Goal: Task Accomplishment & Management: Manage account settings

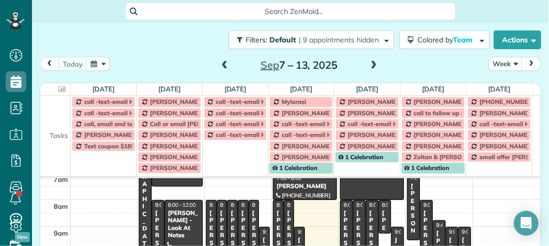
scroll to position [542, 32]
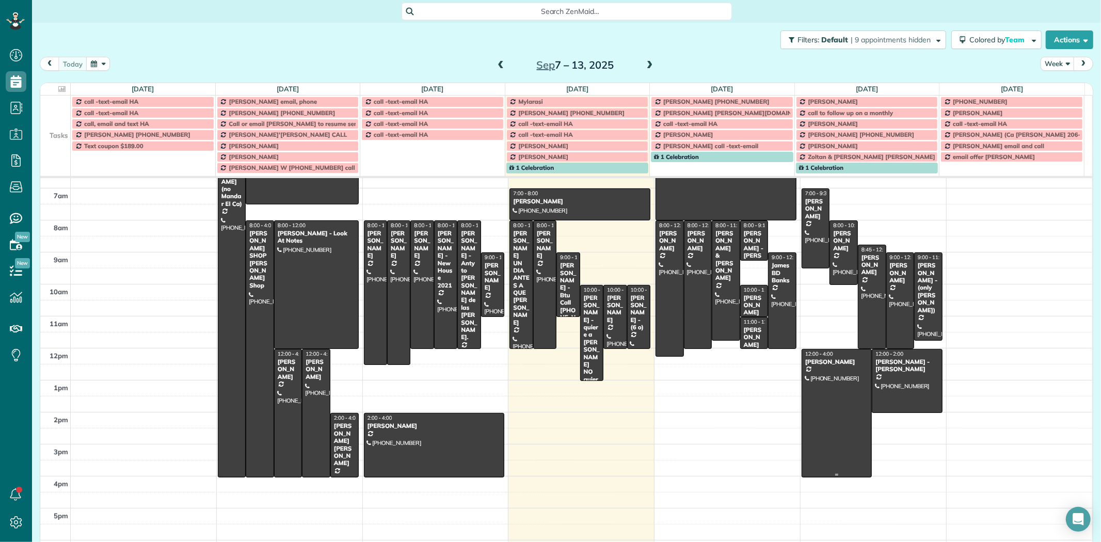
click at [819, 401] on div at bounding box center [836, 412] width 69 height 127
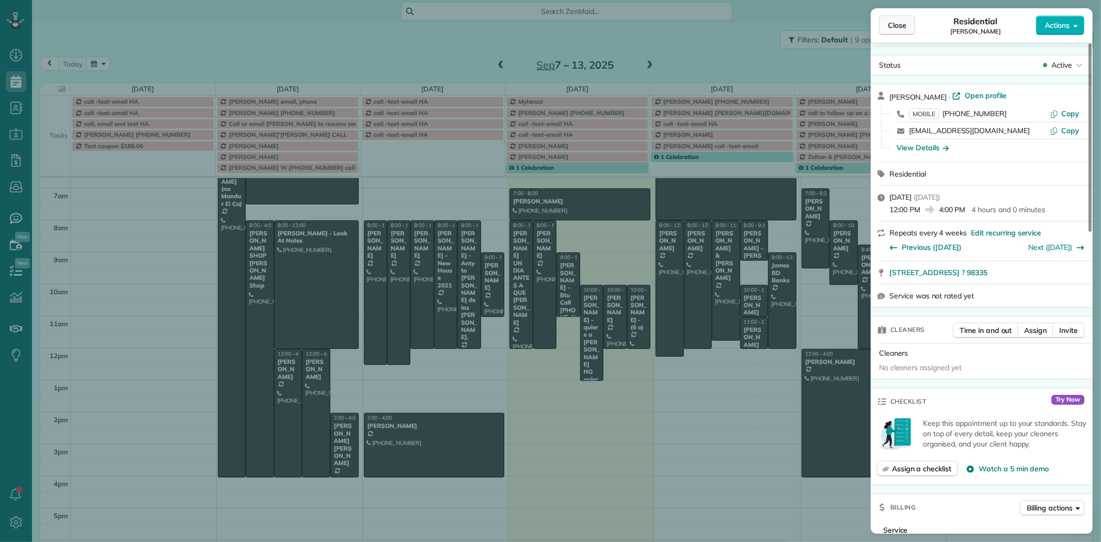
click at [901, 28] on span "Close" at bounding box center [897, 25] width 19 height 10
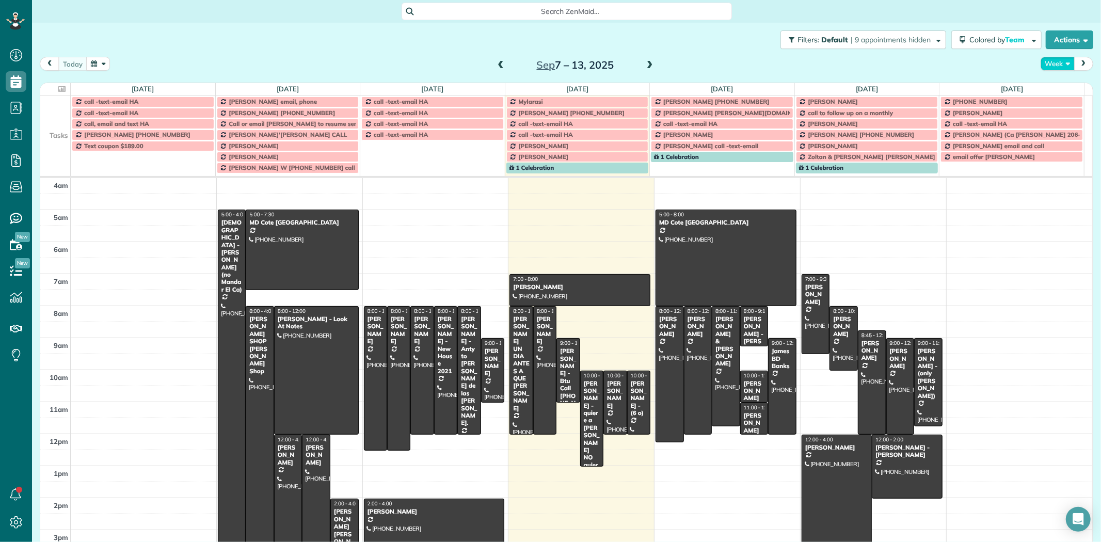
click at [1056, 65] on button "Week" at bounding box center [1057, 64] width 34 height 14
click at [1050, 84] on link "Day" at bounding box center [1082, 87] width 82 height 21
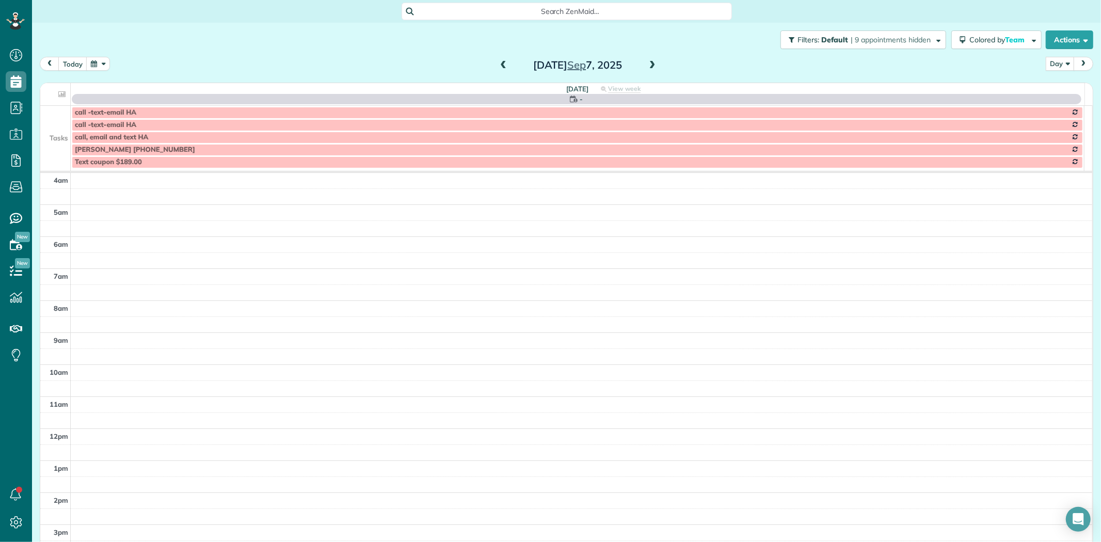
scroll to position [97, 0]
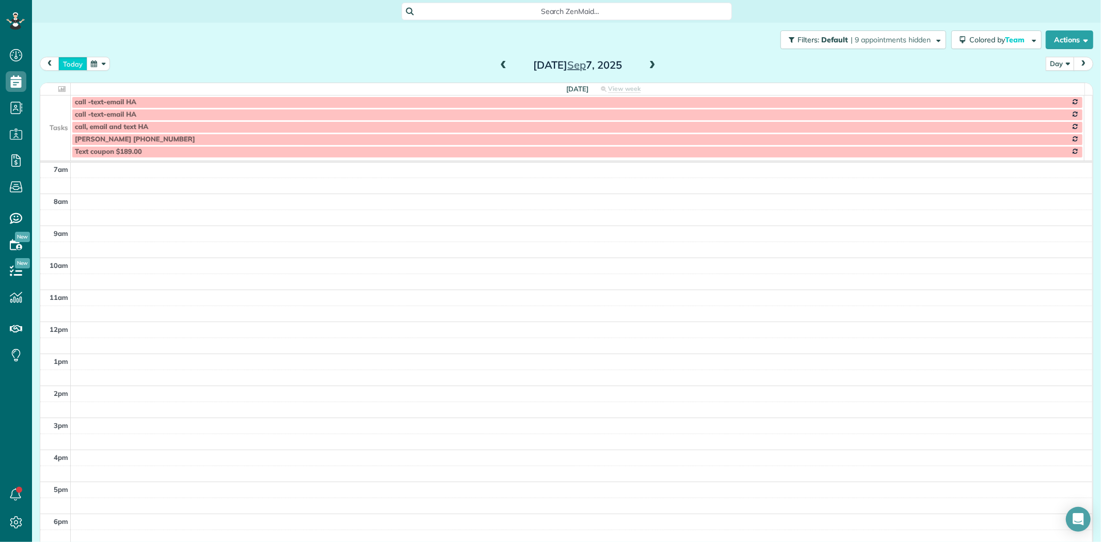
click at [68, 66] on button "today" at bounding box center [72, 64] width 29 height 14
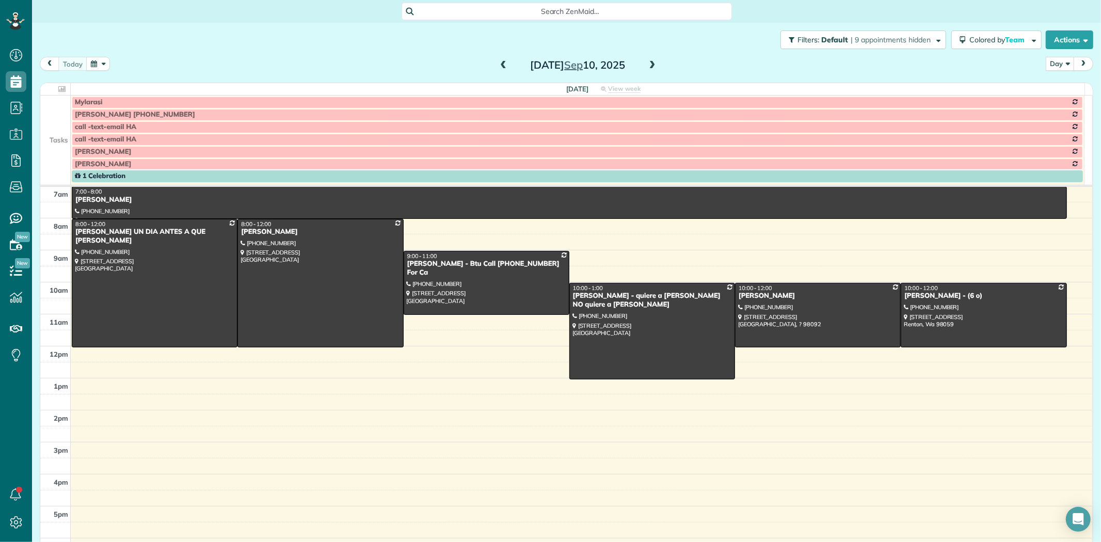
click at [647, 68] on span at bounding box center [652, 65] width 11 height 9
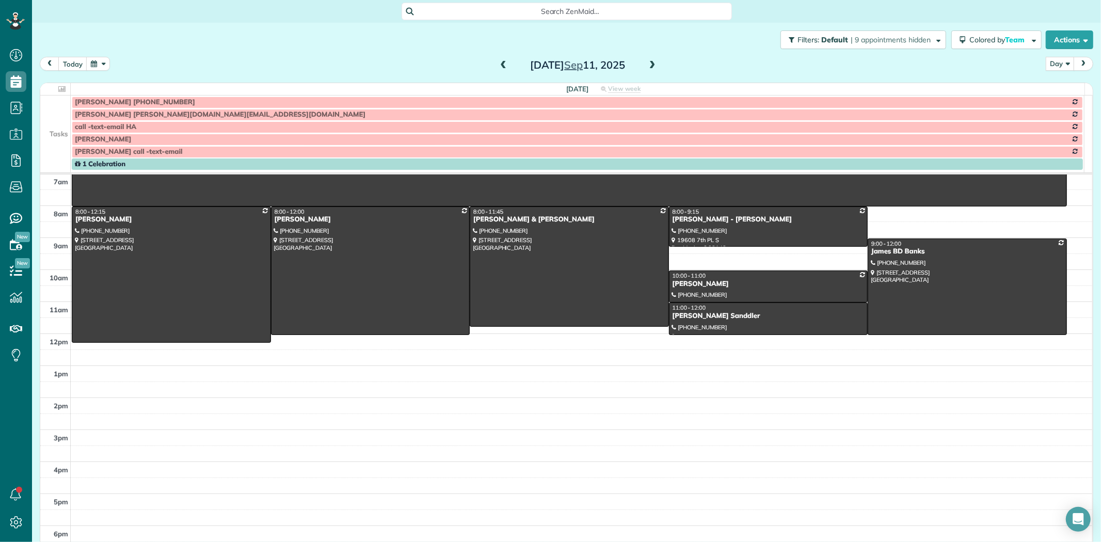
click at [52, 133] on td at bounding box center [55, 139] width 30 height 12
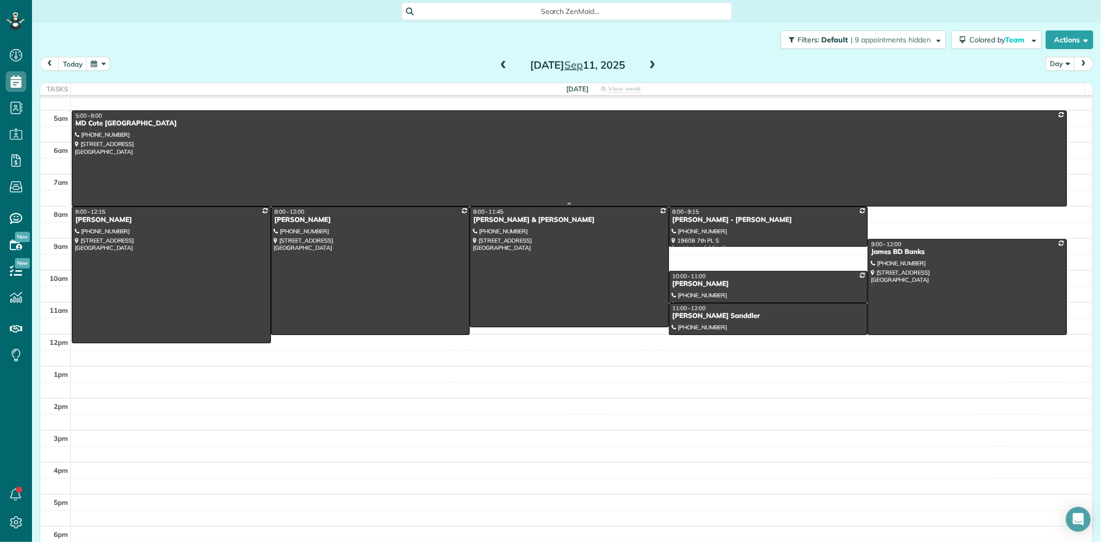
scroll to position [0, 0]
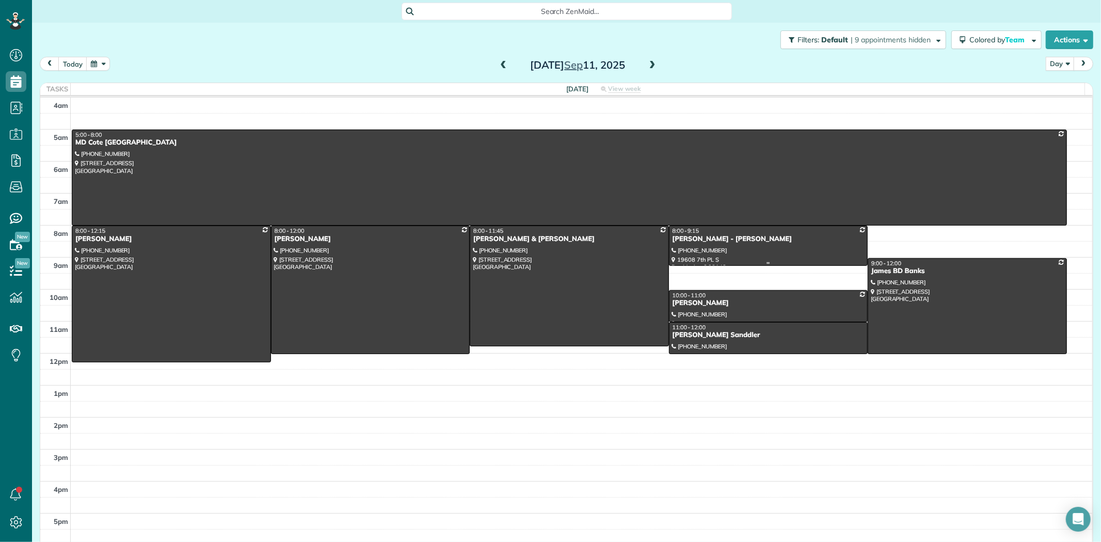
click at [692, 242] on div "Gayle Bramlage - Monica" at bounding box center [768, 239] width 193 height 9
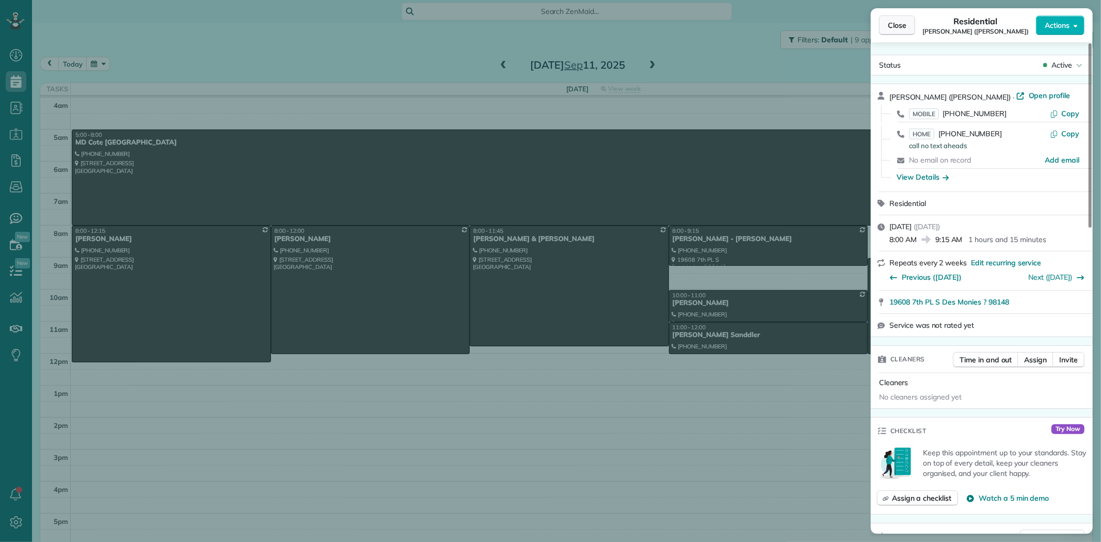
click at [897, 18] on button "Close" at bounding box center [897, 25] width 36 height 20
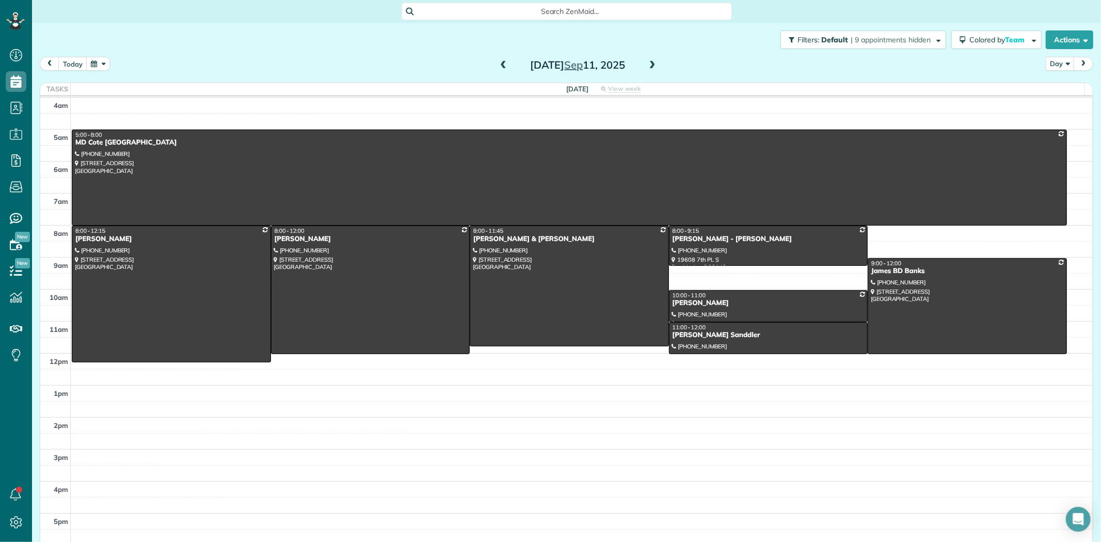
click at [649, 66] on span at bounding box center [652, 65] width 11 height 9
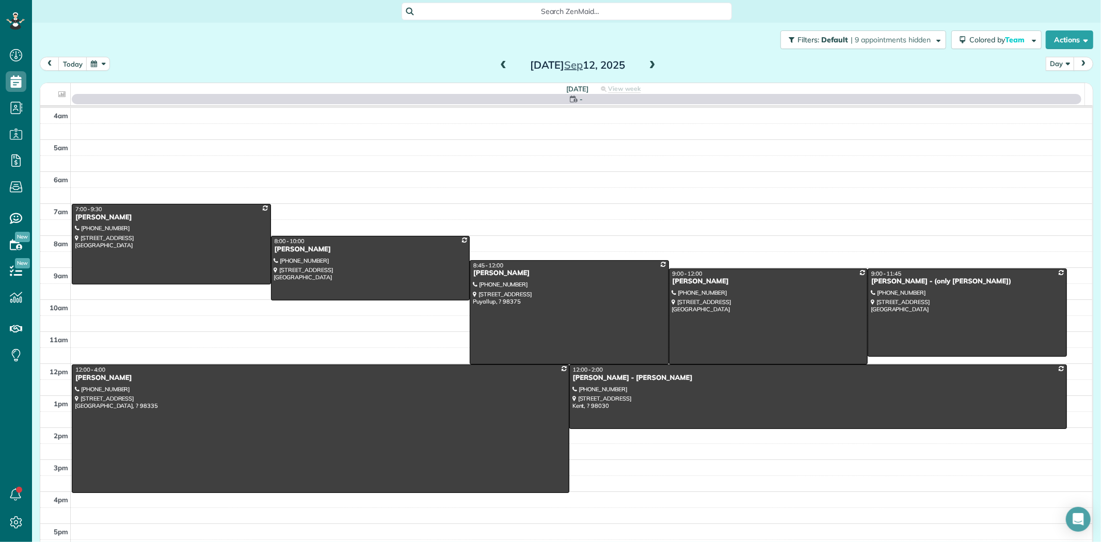
scroll to position [66, 0]
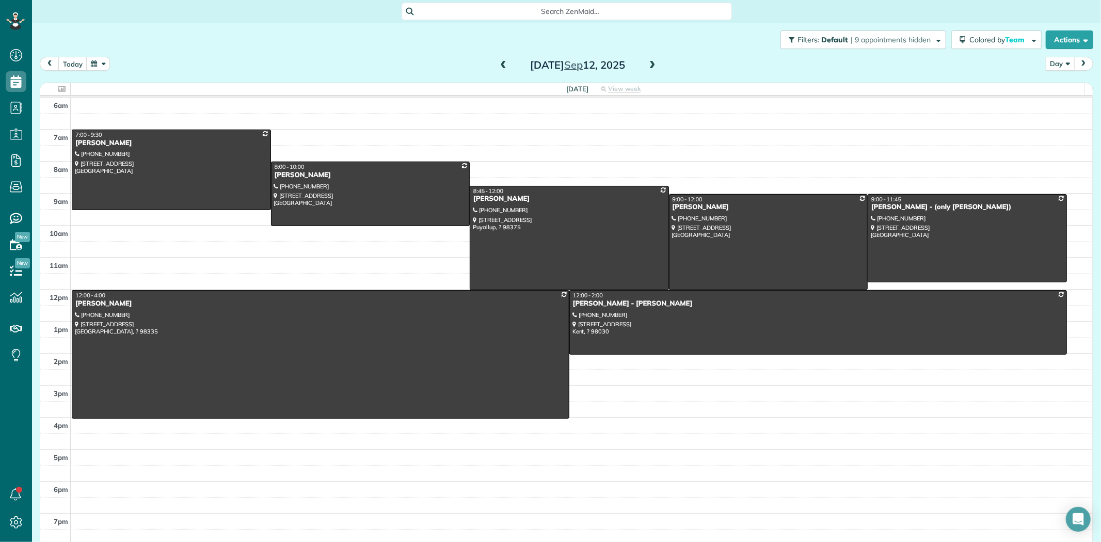
click at [1046, 65] on button "Day" at bounding box center [1060, 64] width 29 height 14
click at [1050, 108] on link "Week" at bounding box center [1087, 108] width 82 height 21
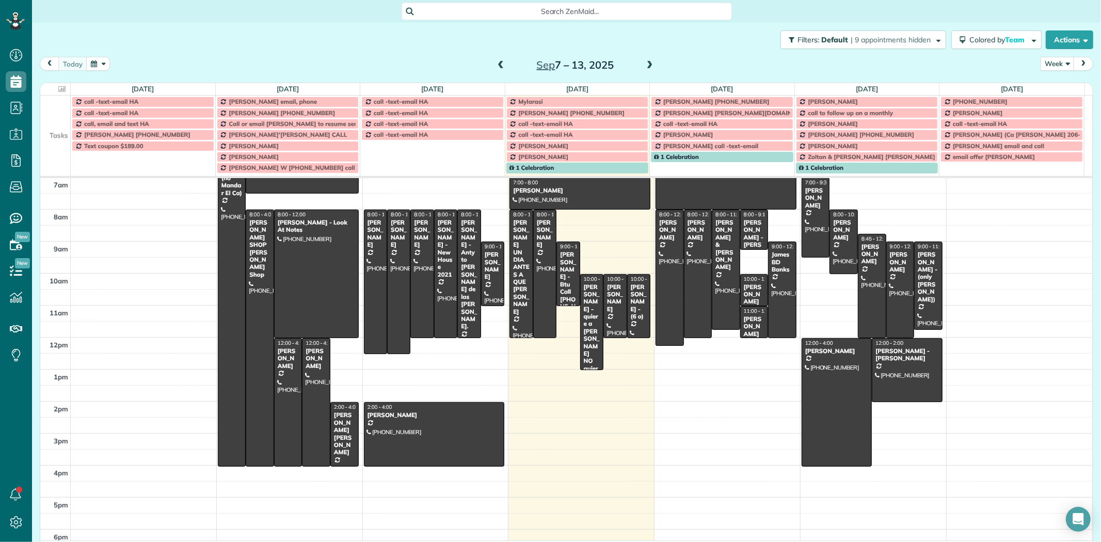
click at [647, 69] on span at bounding box center [649, 65] width 11 height 9
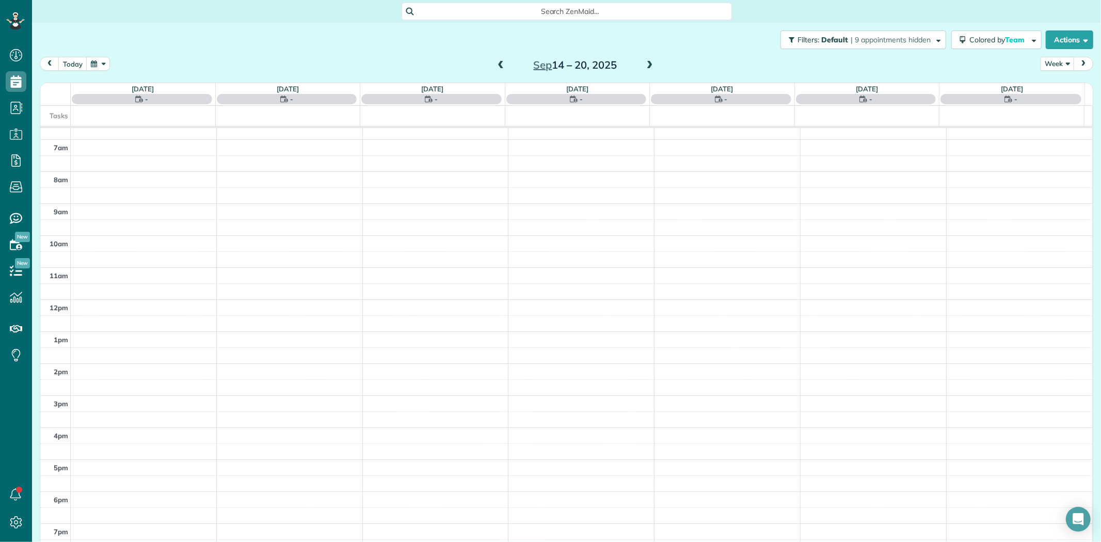
scroll to position [86, 0]
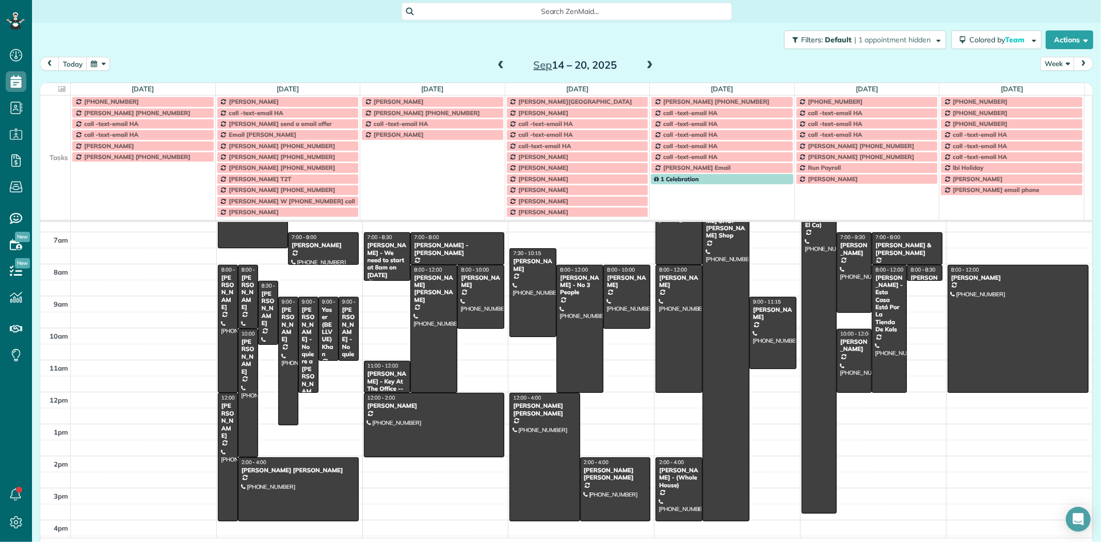
click at [495, 63] on span at bounding box center [500, 65] width 11 height 9
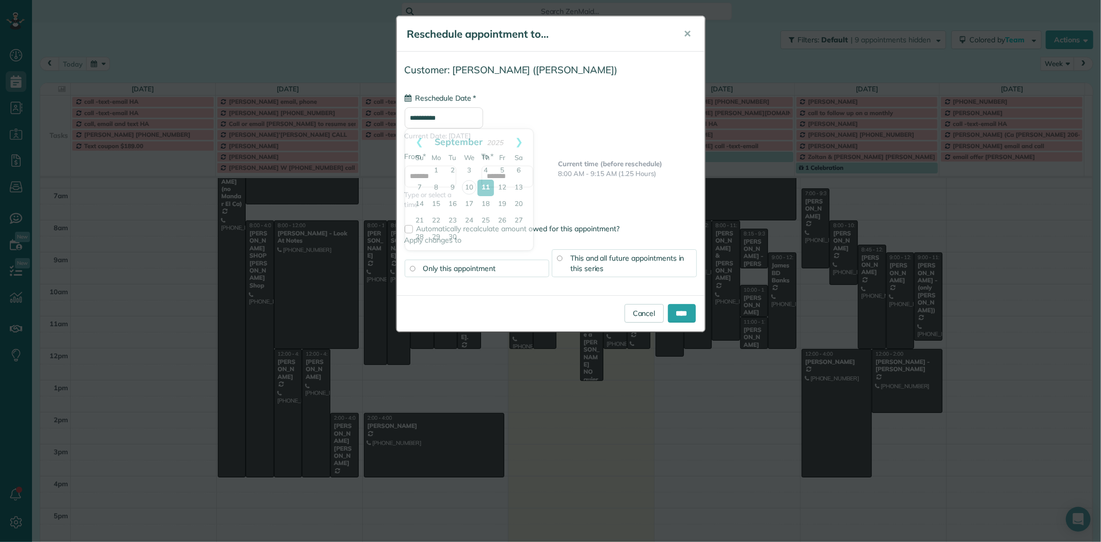
click at [434, 121] on input "**********" at bounding box center [444, 117] width 78 height 21
click at [489, 202] on link "18" at bounding box center [485, 204] width 17 height 17
type input "**********"
click at [429, 172] on input "*******" at bounding box center [431, 177] width 52 height 22
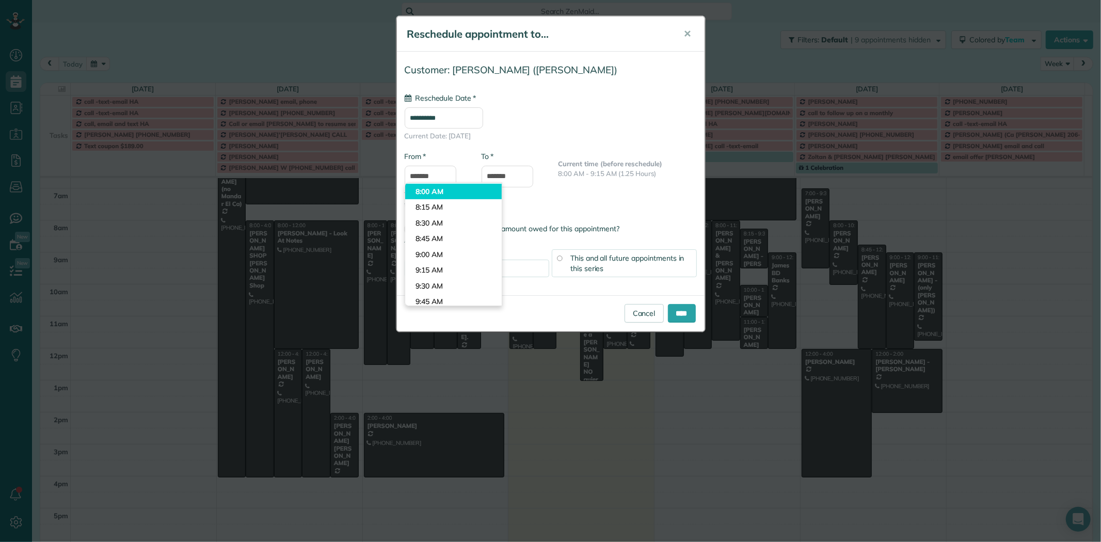
type input "*******"
click at [438, 192] on body "Dashboard Scheduling Calendar View List View Dispatch View - Weekly scheduling …" at bounding box center [550, 271] width 1101 height 542
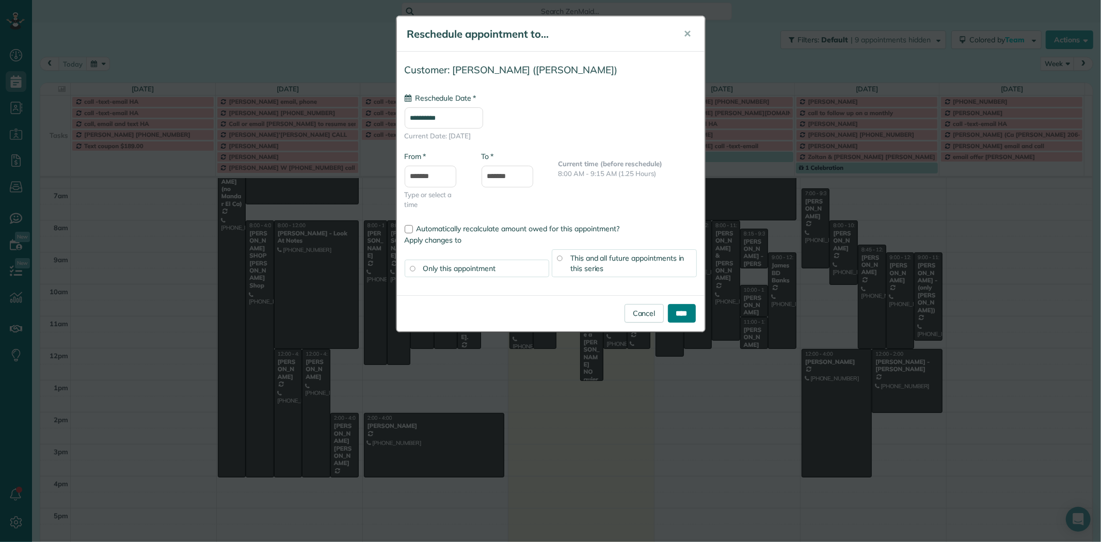
click at [685, 314] on input "****" at bounding box center [682, 313] width 28 height 19
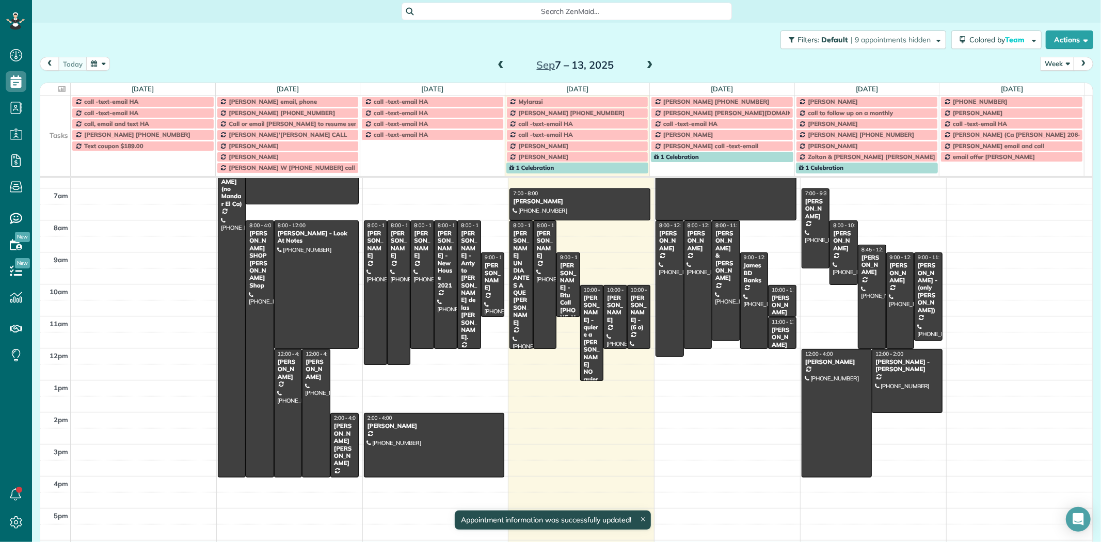
scroll to position [86, 0]
click at [1048, 65] on button "Week" at bounding box center [1057, 64] width 34 height 14
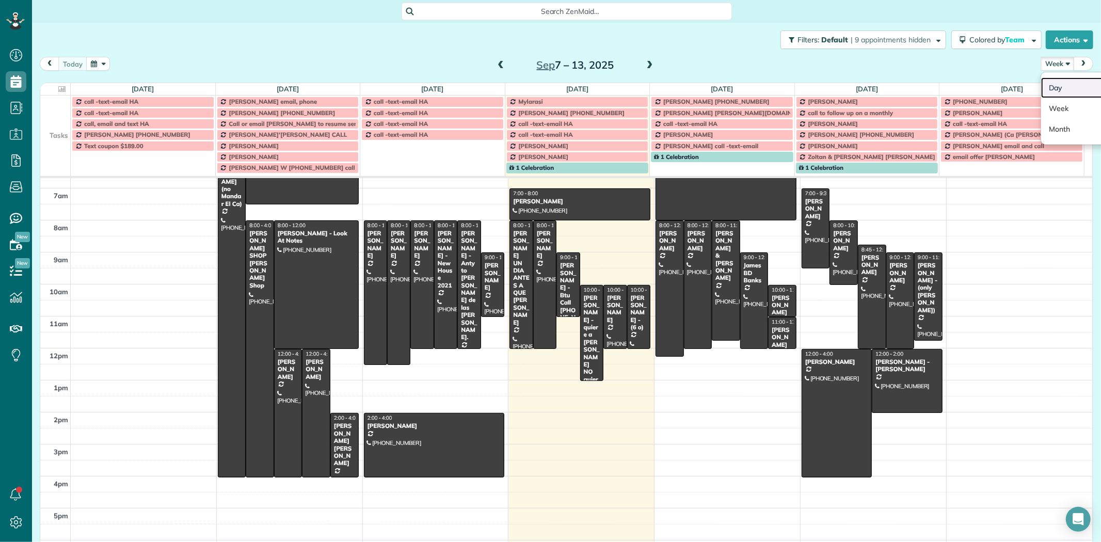
click at [1053, 87] on link "Day" at bounding box center [1082, 87] width 82 height 21
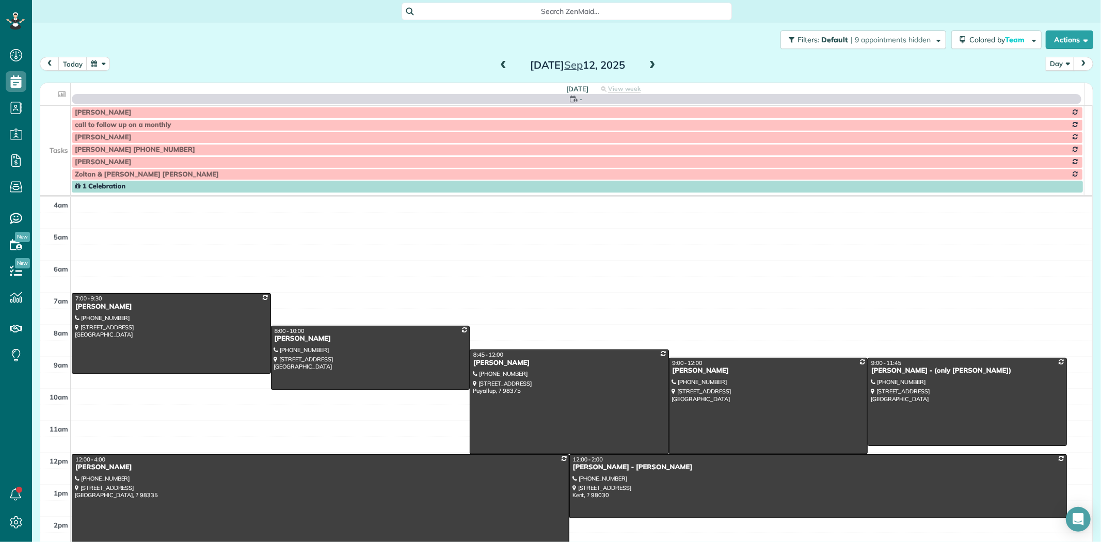
scroll to position [97, 0]
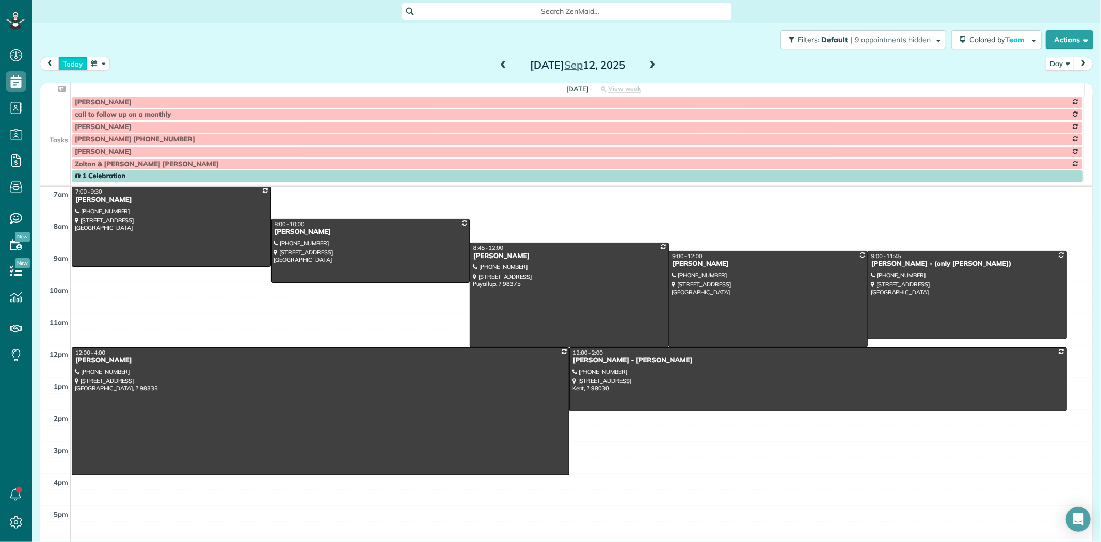
click at [65, 64] on button "today" at bounding box center [72, 64] width 29 height 14
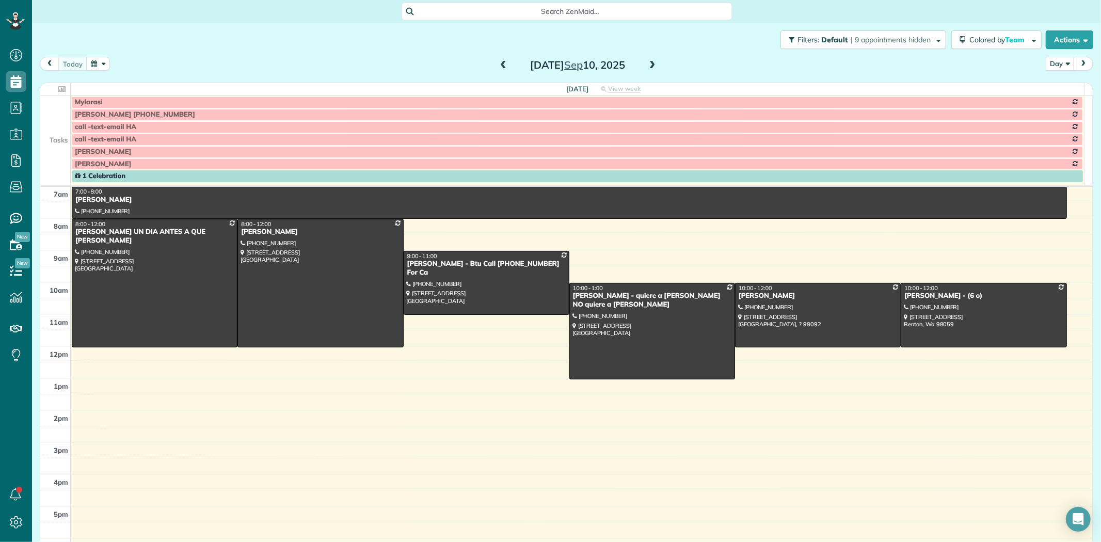
click at [647, 65] on span at bounding box center [652, 65] width 11 height 9
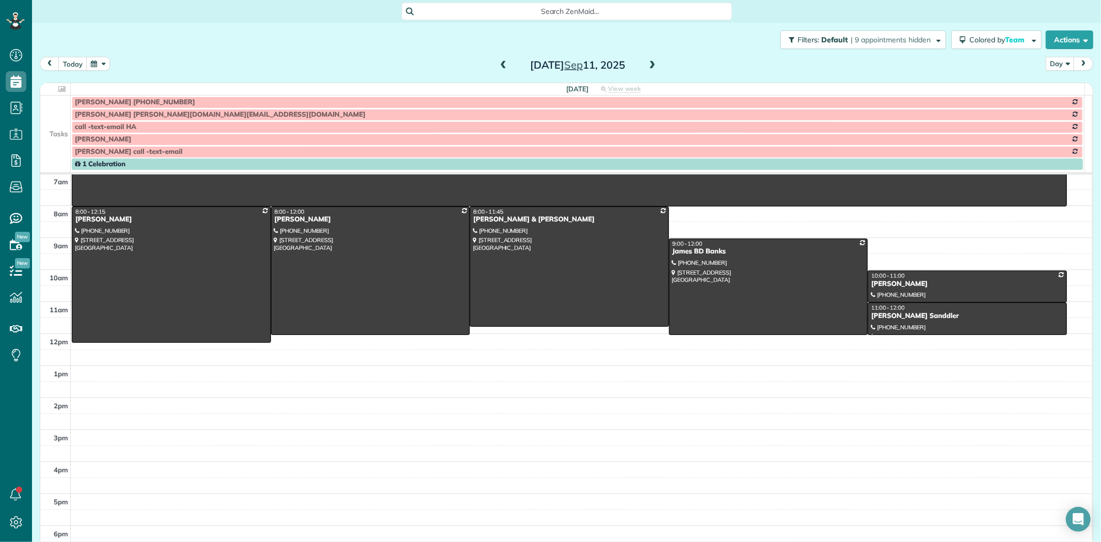
click at [57, 134] on td at bounding box center [55, 139] width 30 height 12
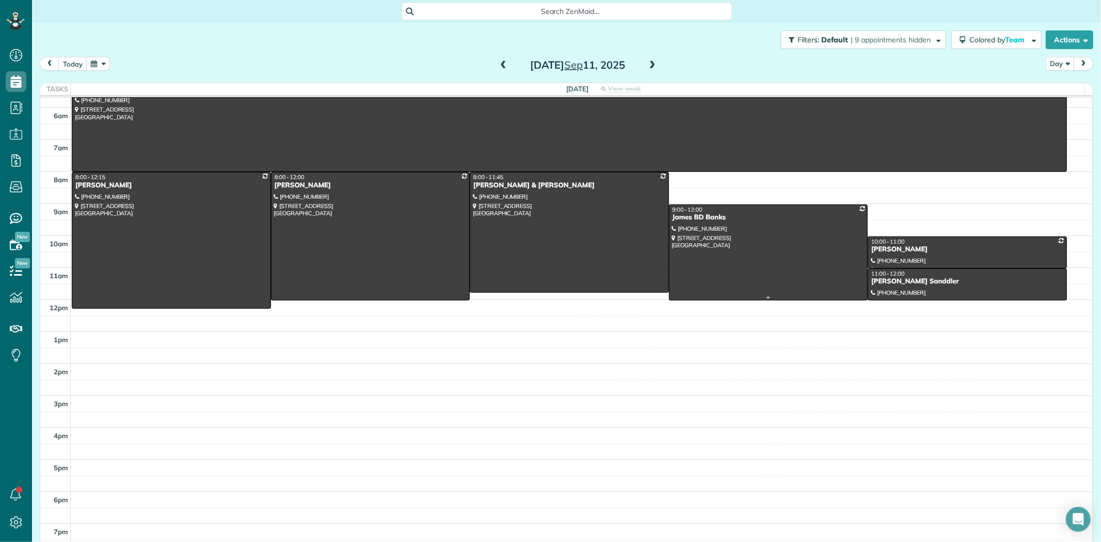
click at [738, 243] on div at bounding box center [768, 252] width 198 height 95
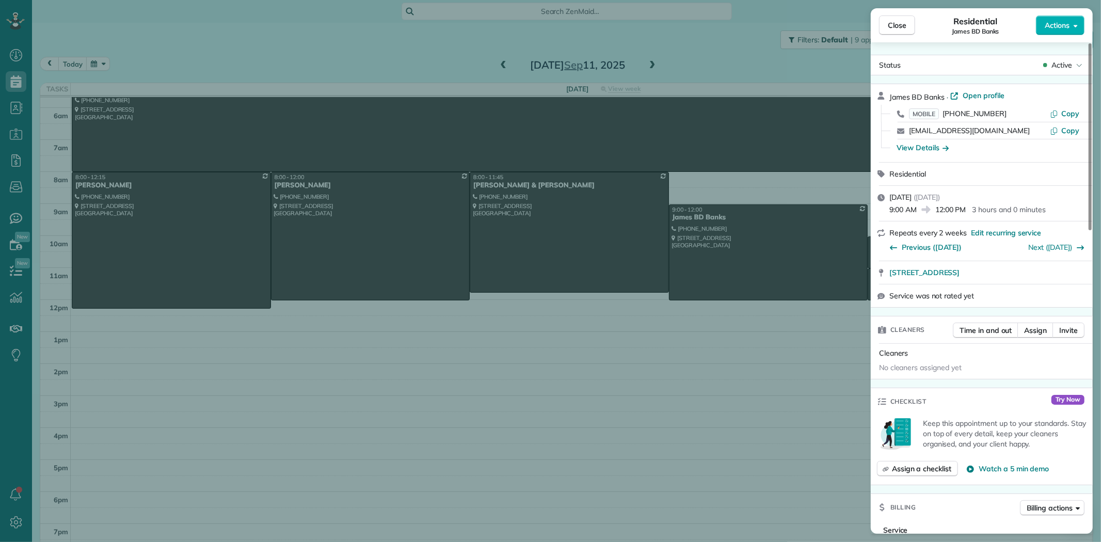
drag, startPoint x: 947, startPoint y: 98, endPoint x: 887, endPoint y: 100, distance: 60.4
click at [887, 100] on div "James BD Banks · Open profile MOBILE (206) 229-9475 Copy jamesbankslaw@gmail.co…" at bounding box center [982, 123] width 222 height 78
click at [995, 95] on span "Open profile" at bounding box center [984, 95] width 42 height 10
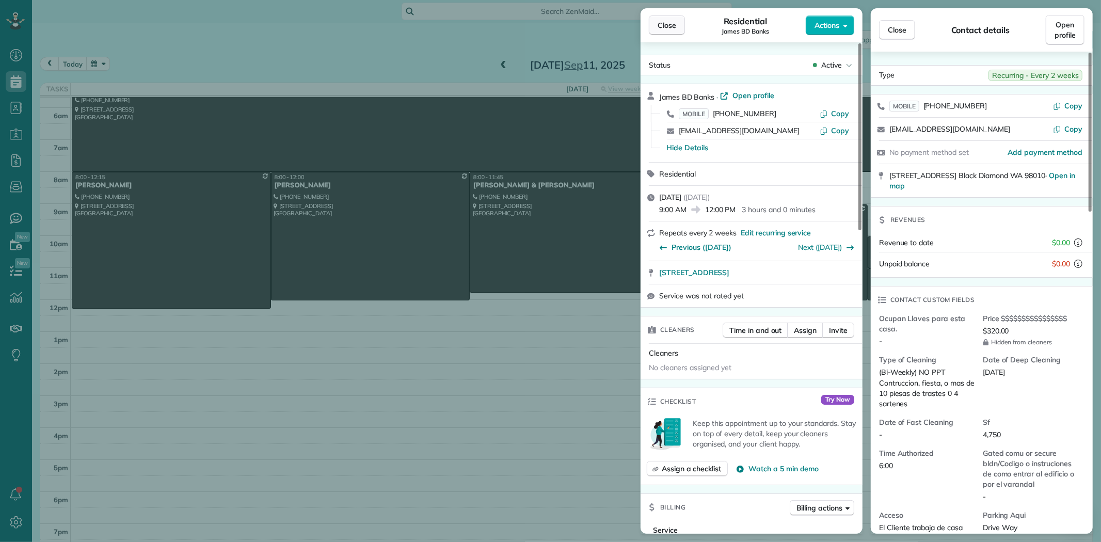
click at [671, 27] on span "Close" at bounding box center [666, 25] width 19 height 10
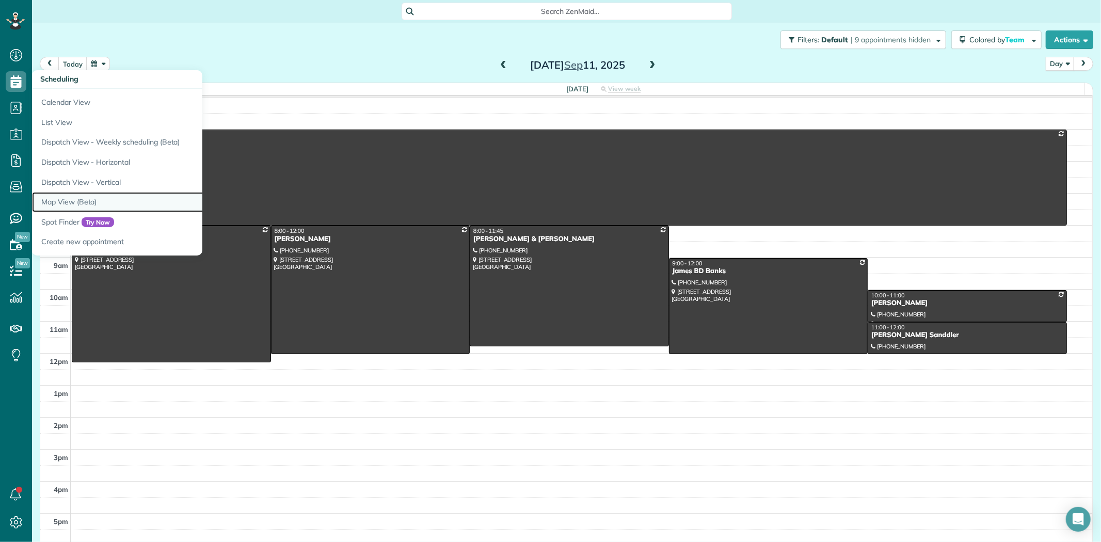
click at [64, 205] on link "Map View (Beta)" at bounding box center [161, 202] width 258 height 20
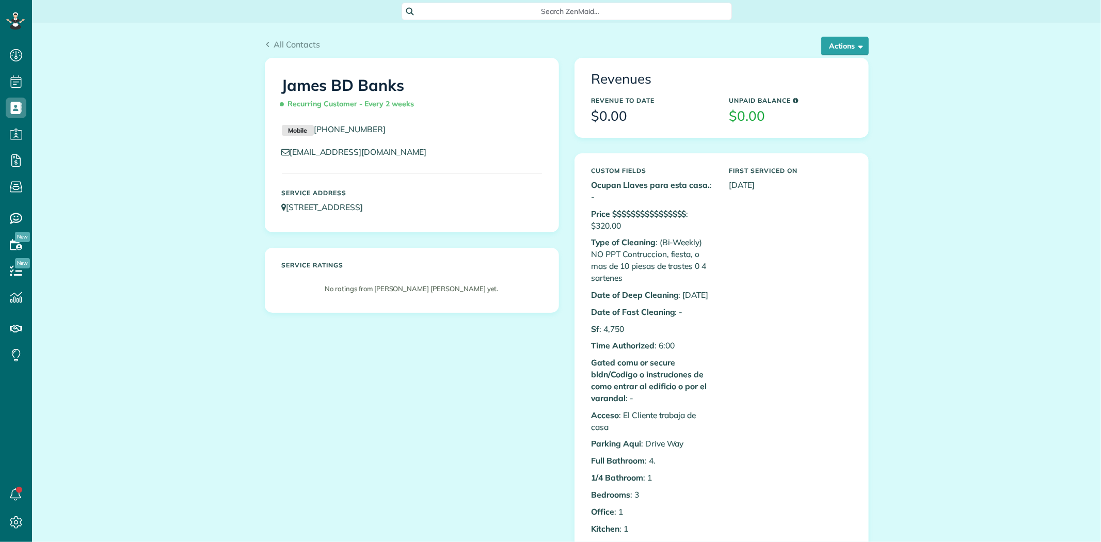
scroll to position [4, 4]
drag, startPoint x: 508, startPoint y: 208, endPoint x: 286, endPoint y: 217, distance: 222.1
click at [286, 217] on div "Service Address [STREET_ADDRESS]" at bounding box center [412, 201] width 276 height 34
copy link "[STREET_ADDRESS]"
drag, startPoint x: 388, startPoint y: 124, endPoint x: 312, endPoint y: 127, distance: 76.5
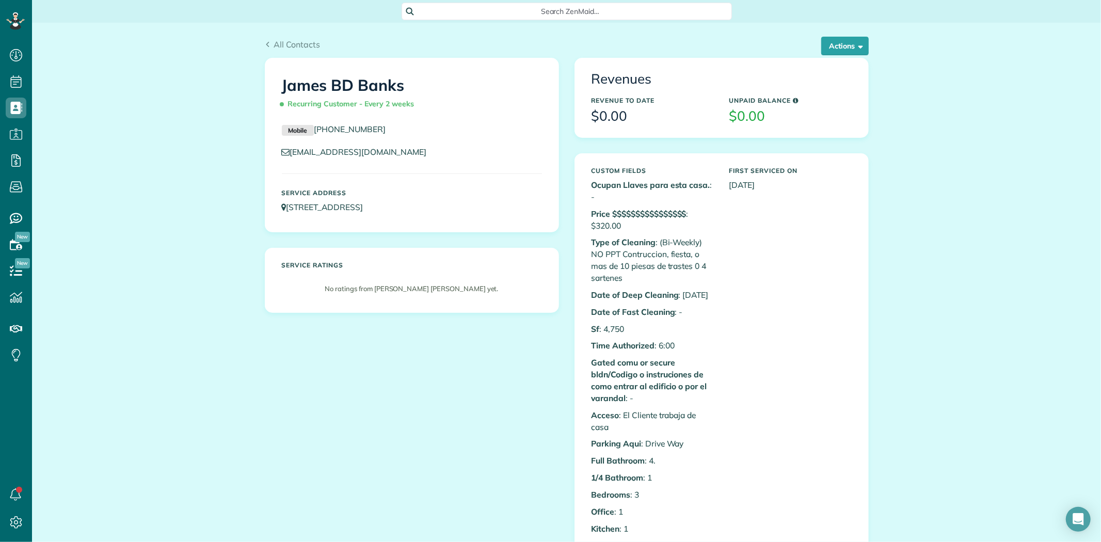
click at [312, 127] on p "Mobile [PHONE_NUMBER]" at bounding box center [412, 129] width 260 height 12
copy link "[PHONE_NUMBER]"
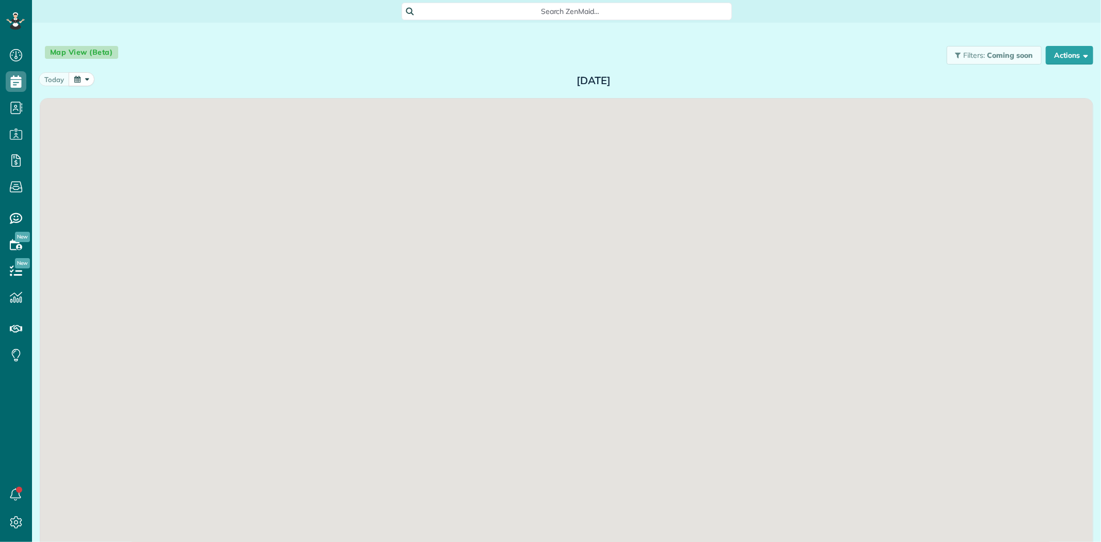
scroll to position [4, 4]
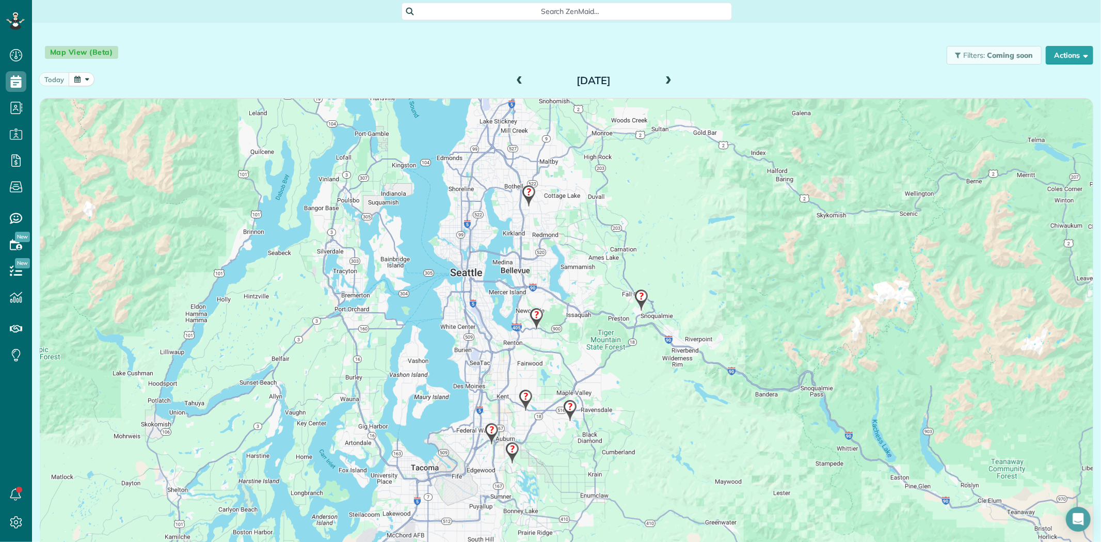
click at [664, 80] on span at bounding box center [668, 80] width 11 height 9
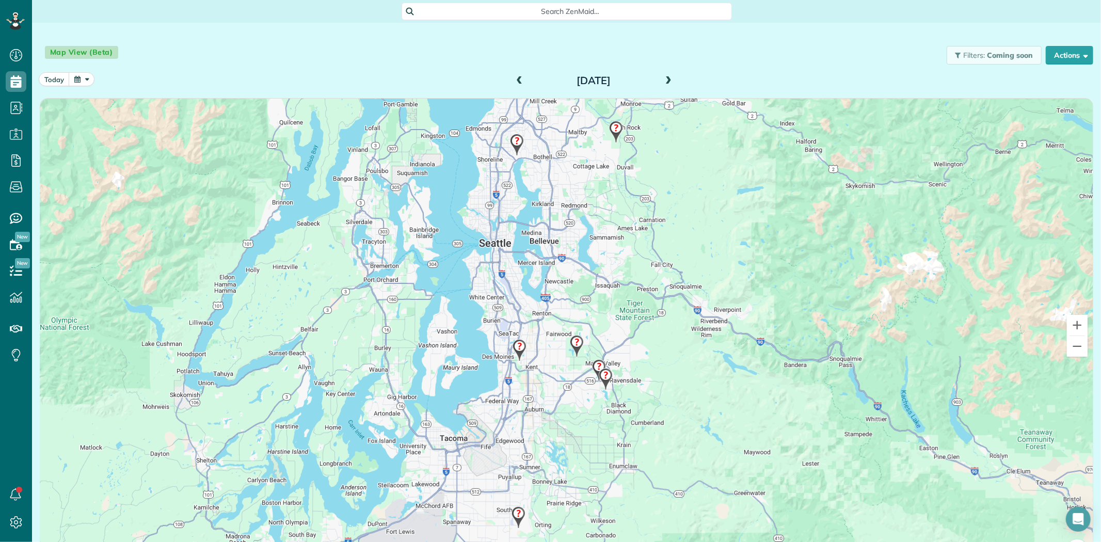
click at [517, 513] on img at bounding box center [518, 517] width 22 height 30
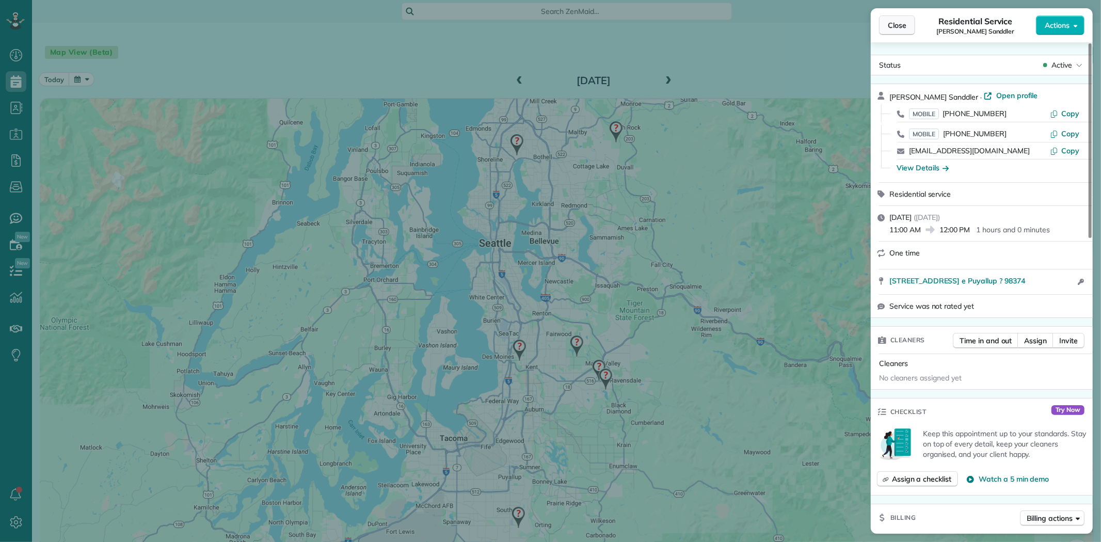
click at [900, 32] on button "Close" at bounding box center [897, 25] width 36 height 20
